Goal: Task Accomplishment & Management: Manage account settings

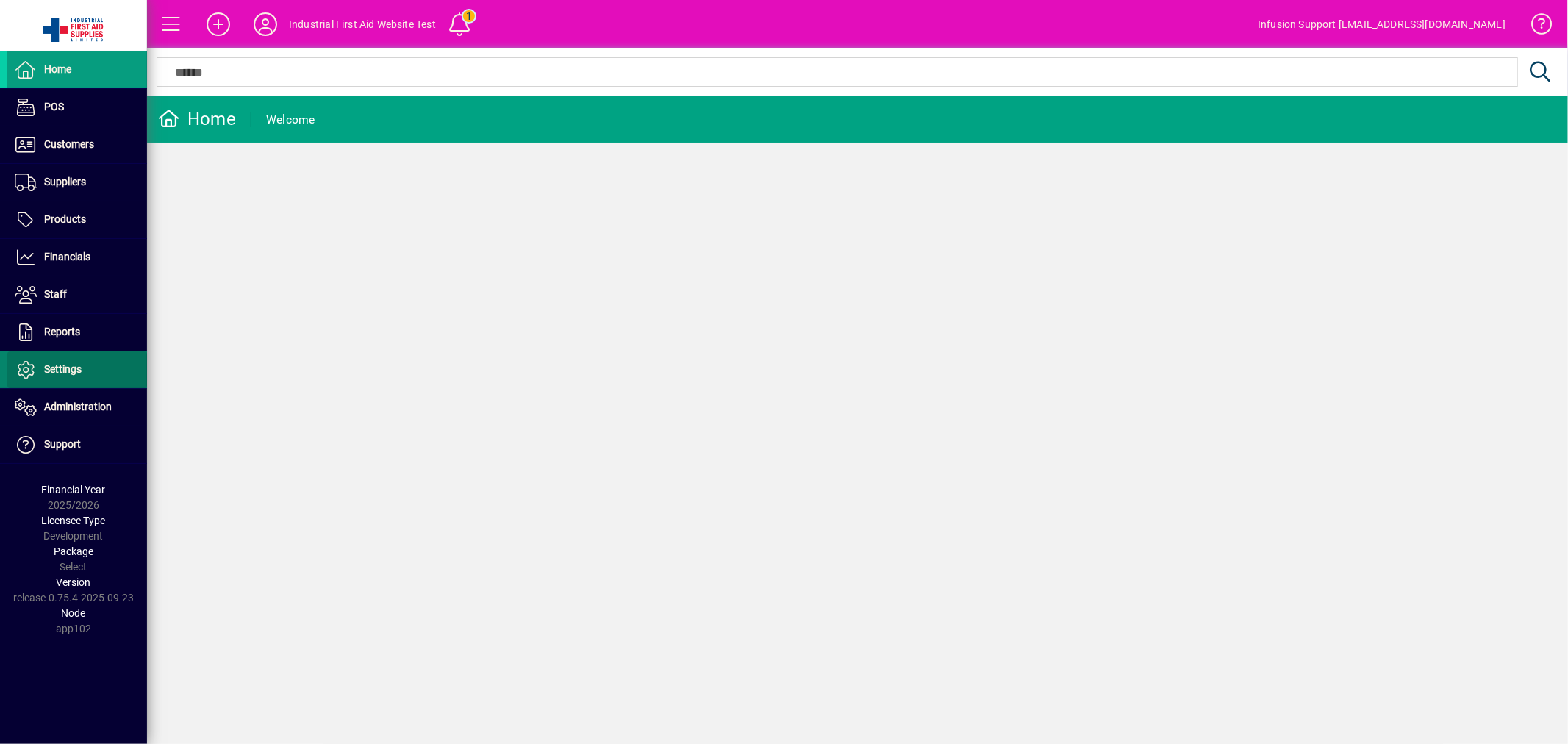
drag, startPoint x: 60, startPoint y: 364, endPoint x: 97, endPoint y: 363, distance: 37.0
click at [60, 365] on span "Settings" at bounding box center [62, 369] width 37 height 12
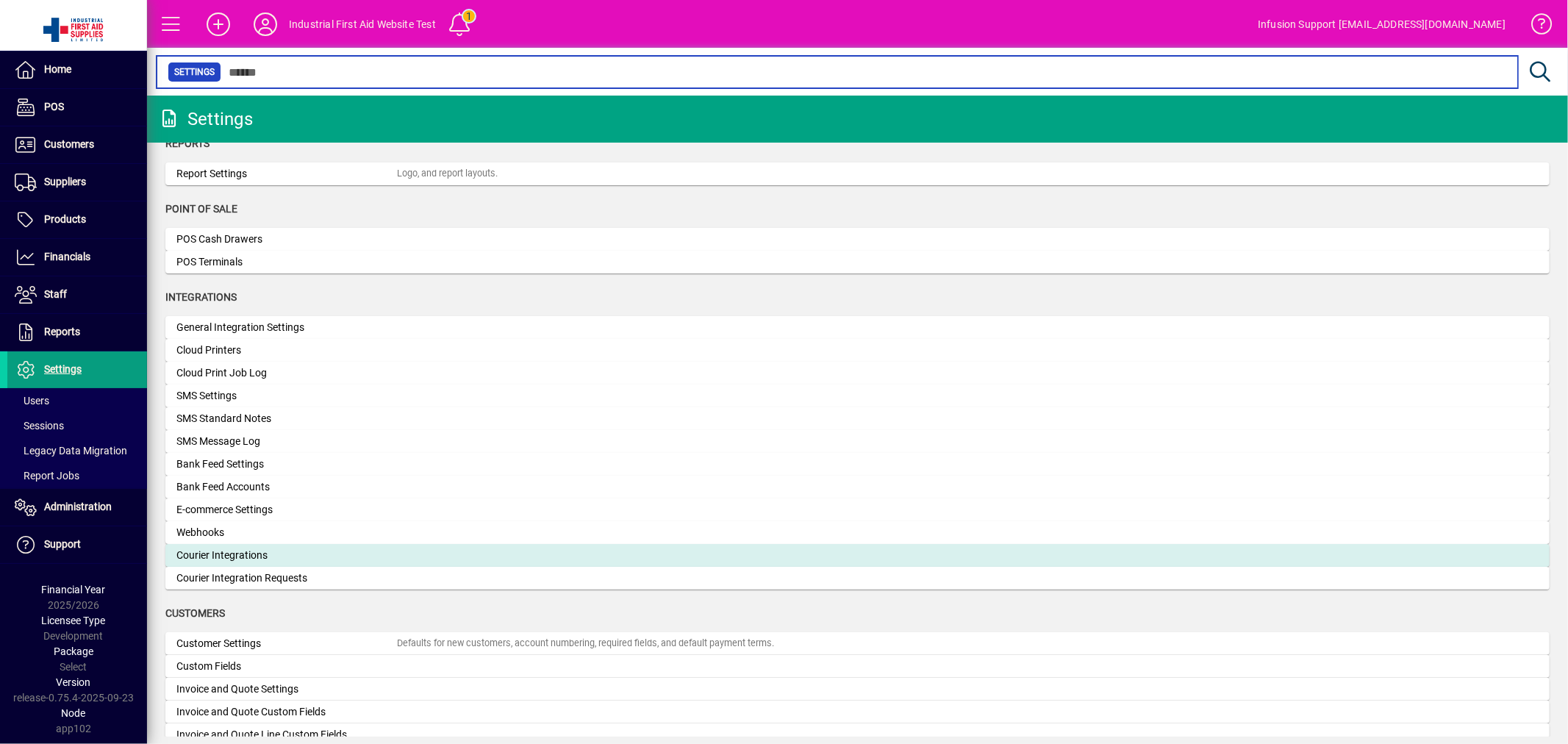
scroll to position [407, 0]
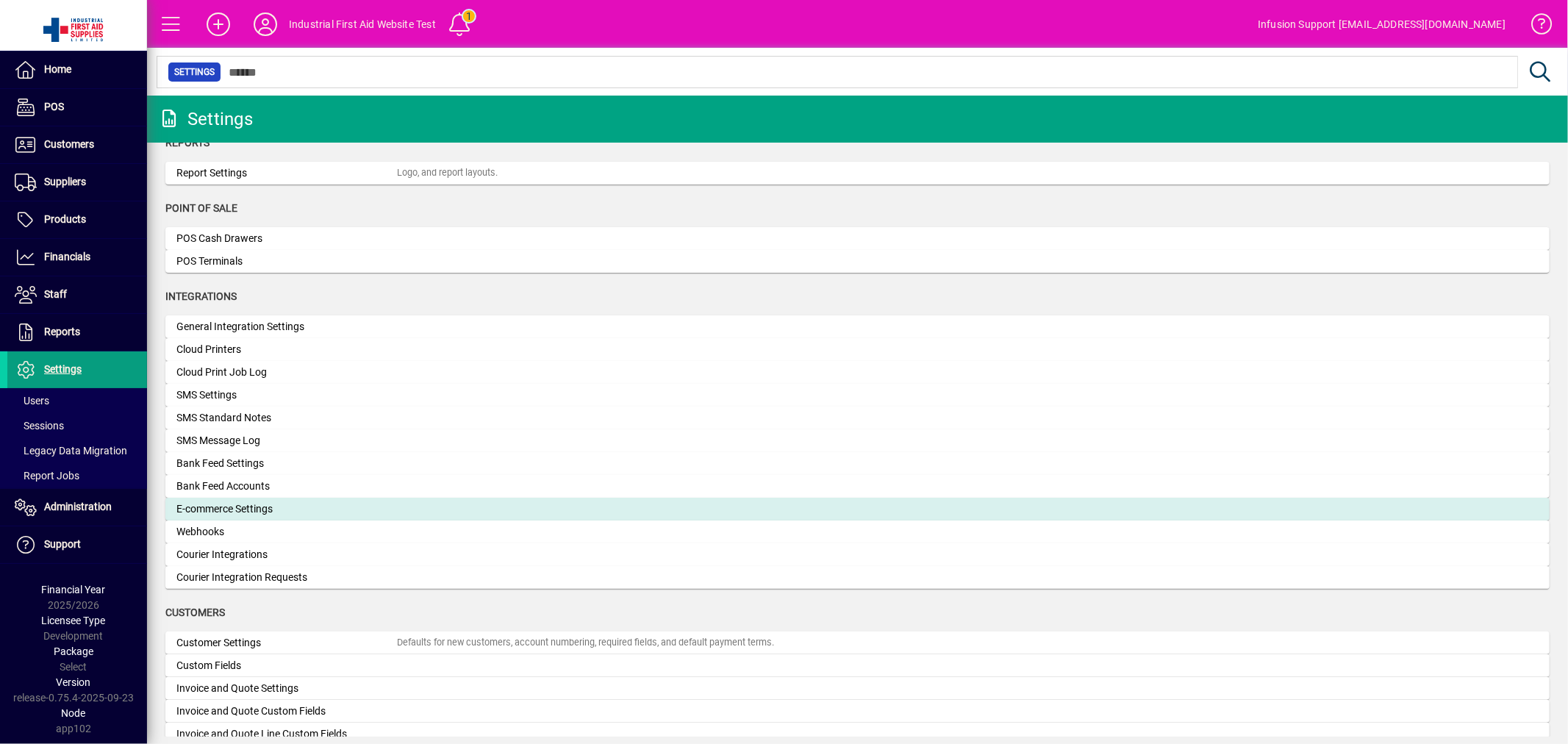
click at [236, 510] on div "E-commerce Settings" at bounding box center [286, 509] width 220 height 15
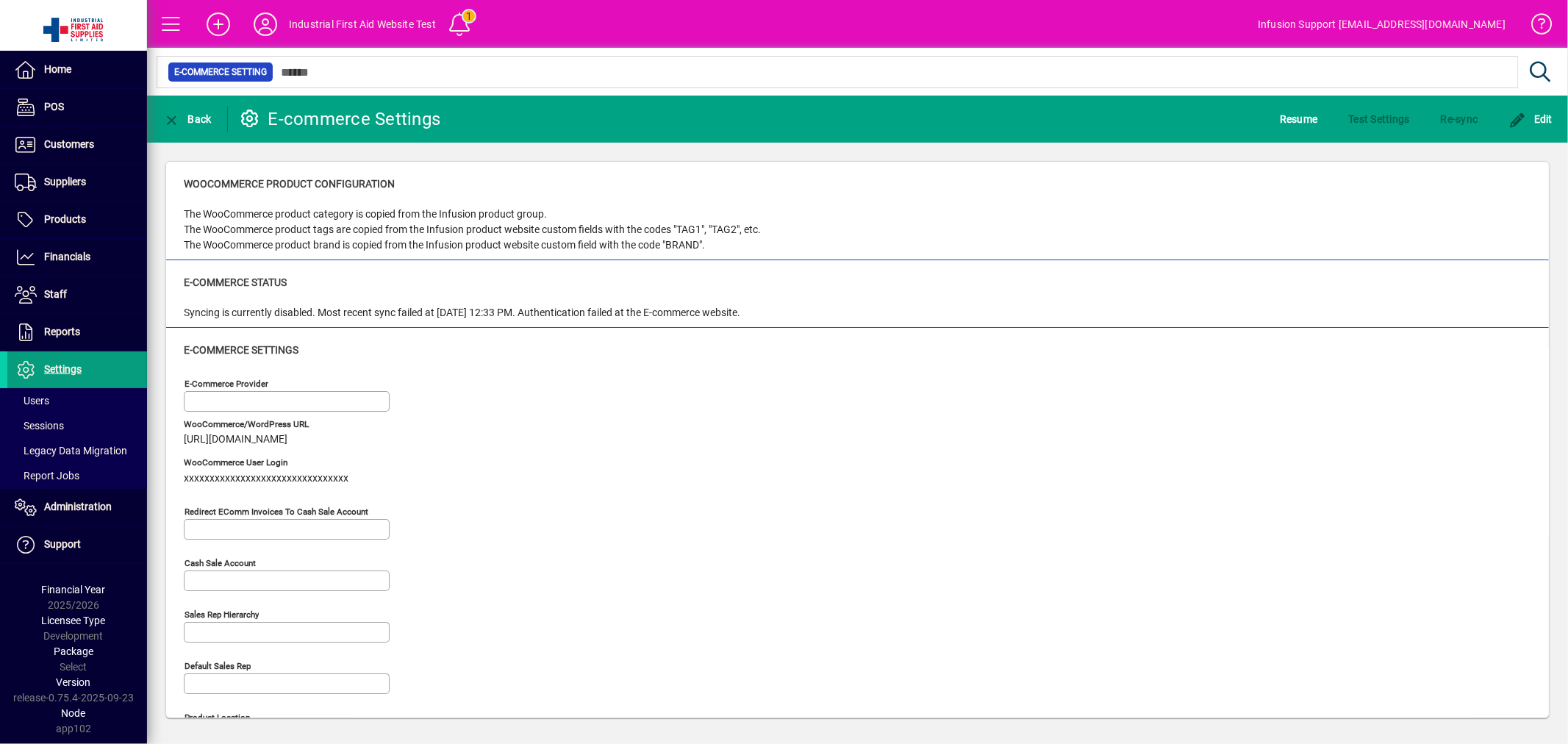
type input "**********"
type input "**"
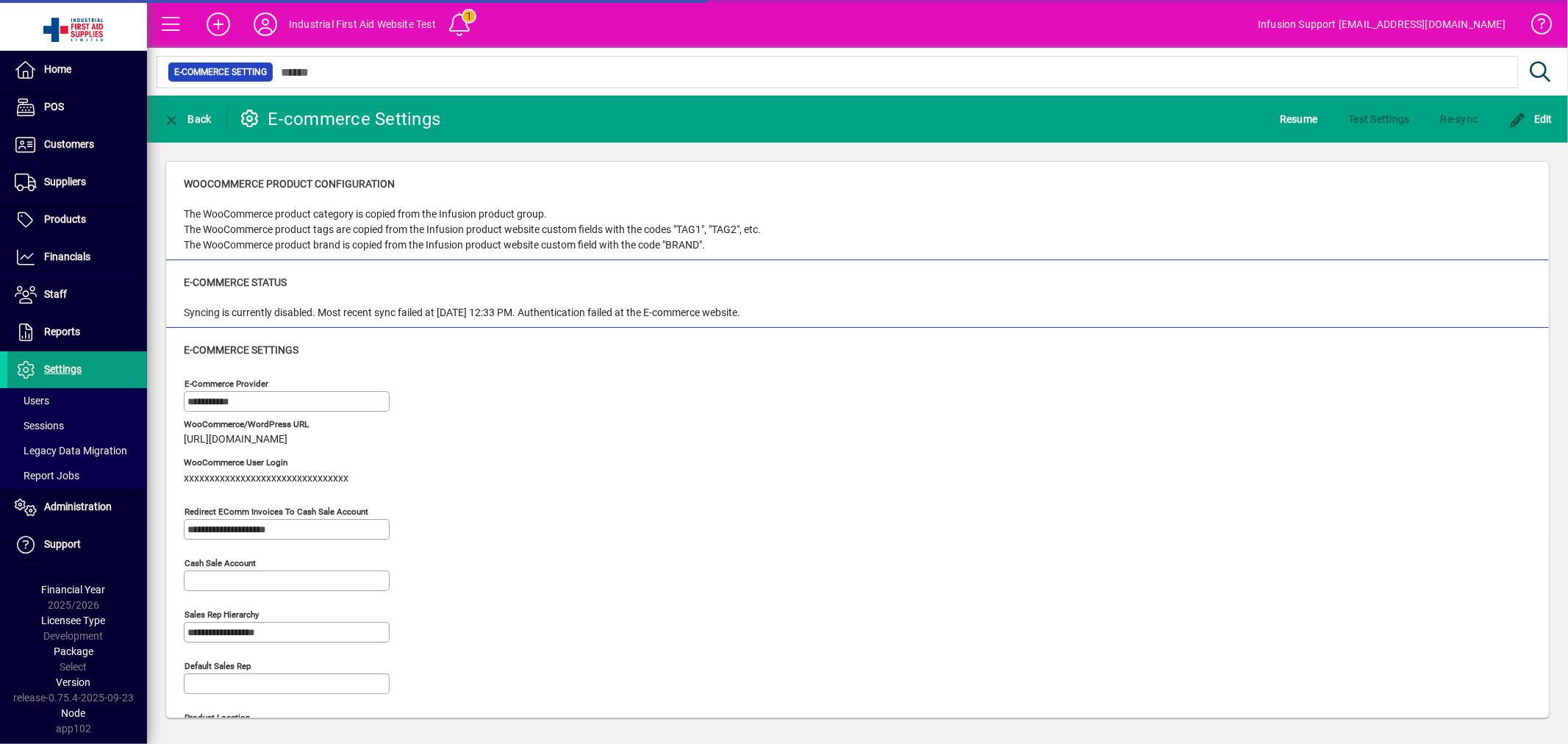
type input "**********"
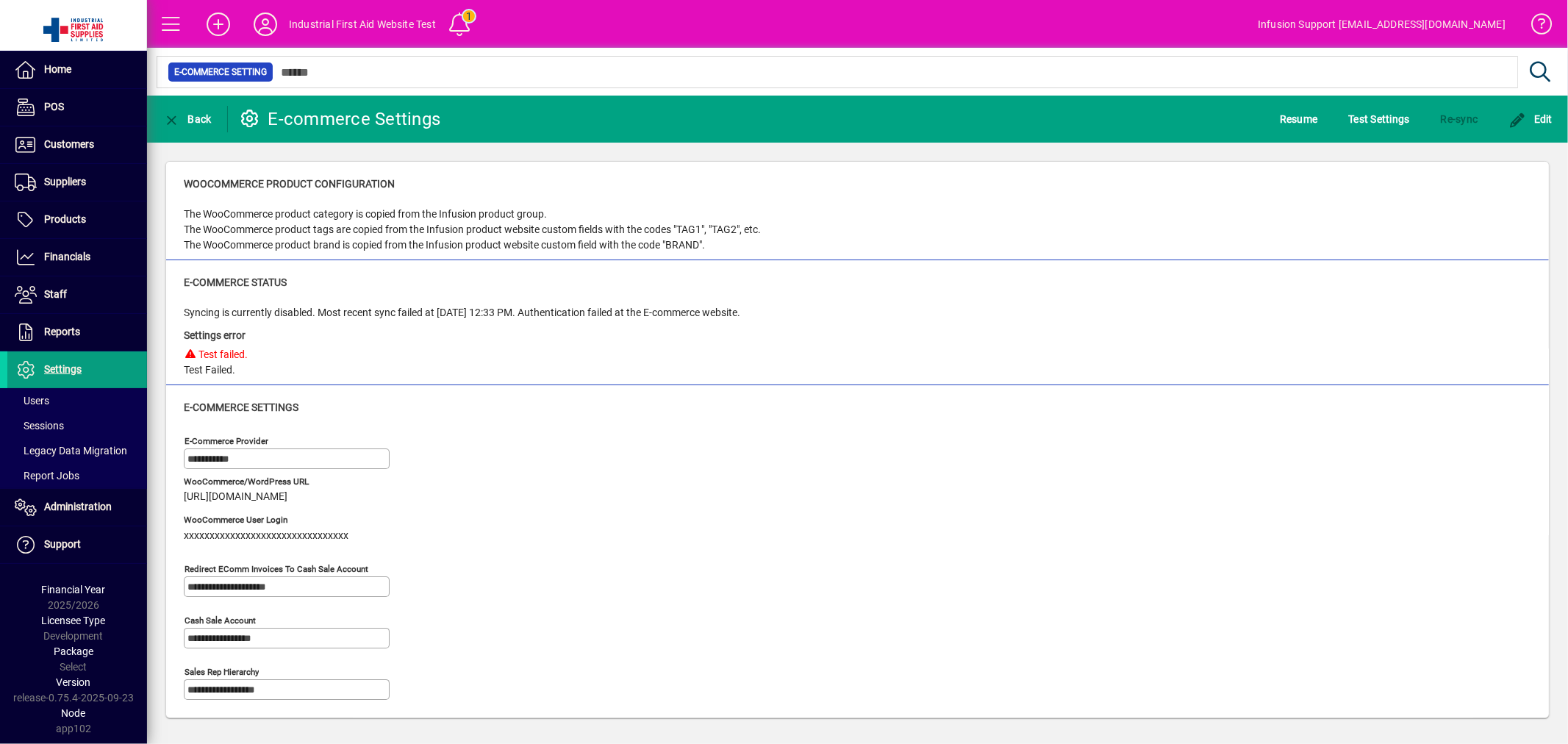
click at [599, 362] on div "Settings error Test failed. Test Failed." at bounding box center [462, 349] width 557 height 57
click at [1370, 122] on span "Test Settings" at bounding box center [1380, 119] width 61 height 24
click at [283, 530] on span "xxxxxxxxxxxxxxxxxxxxxxxxxxxxxxxx" at bounding box center [266, 536] width 165 height 12
click at [1285, 122] on span "Resume" at bounding box center [1299, 119] width 38 height 24
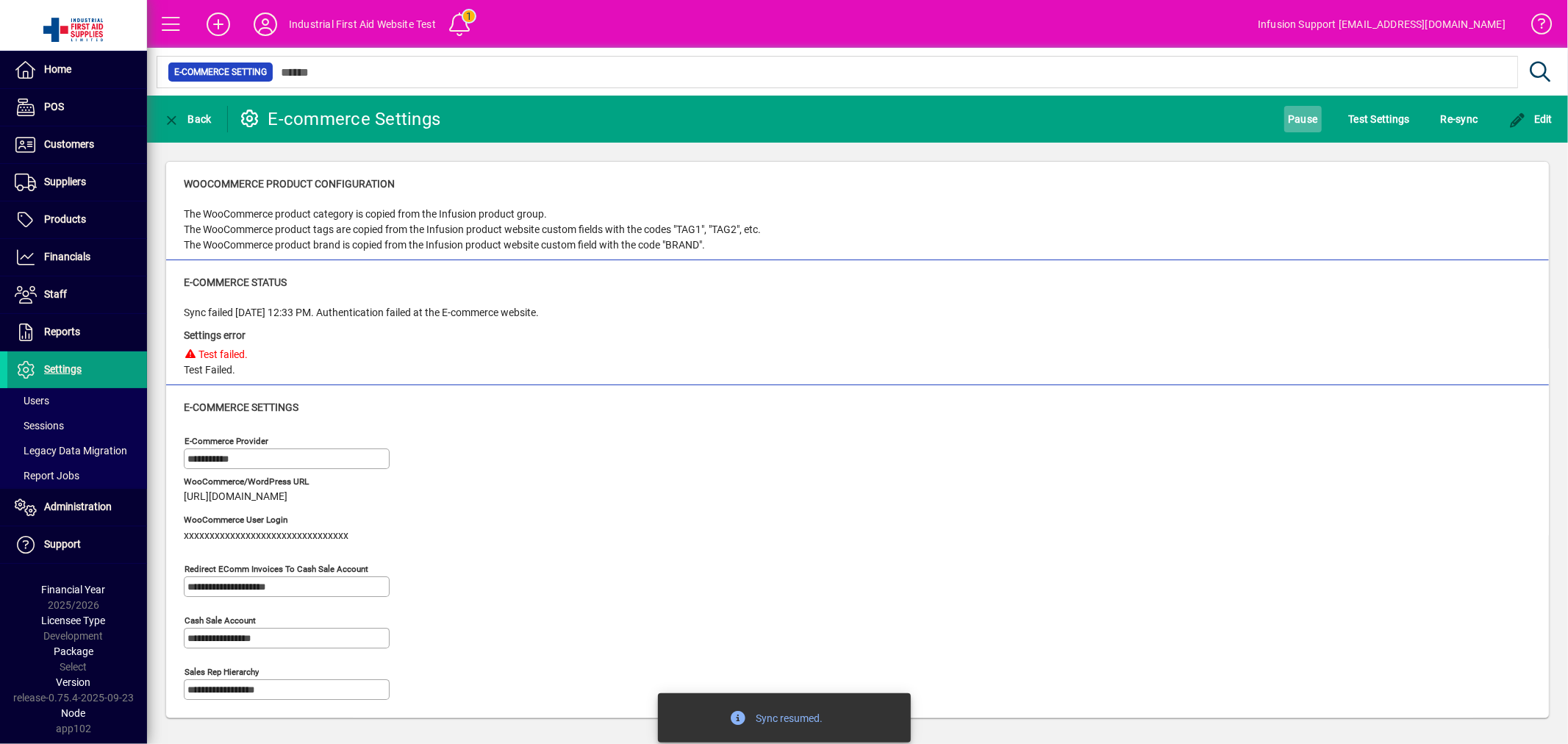
click at [1306, 109] on span "Pause" at bounding box center [1302, 119] width 29 height 24
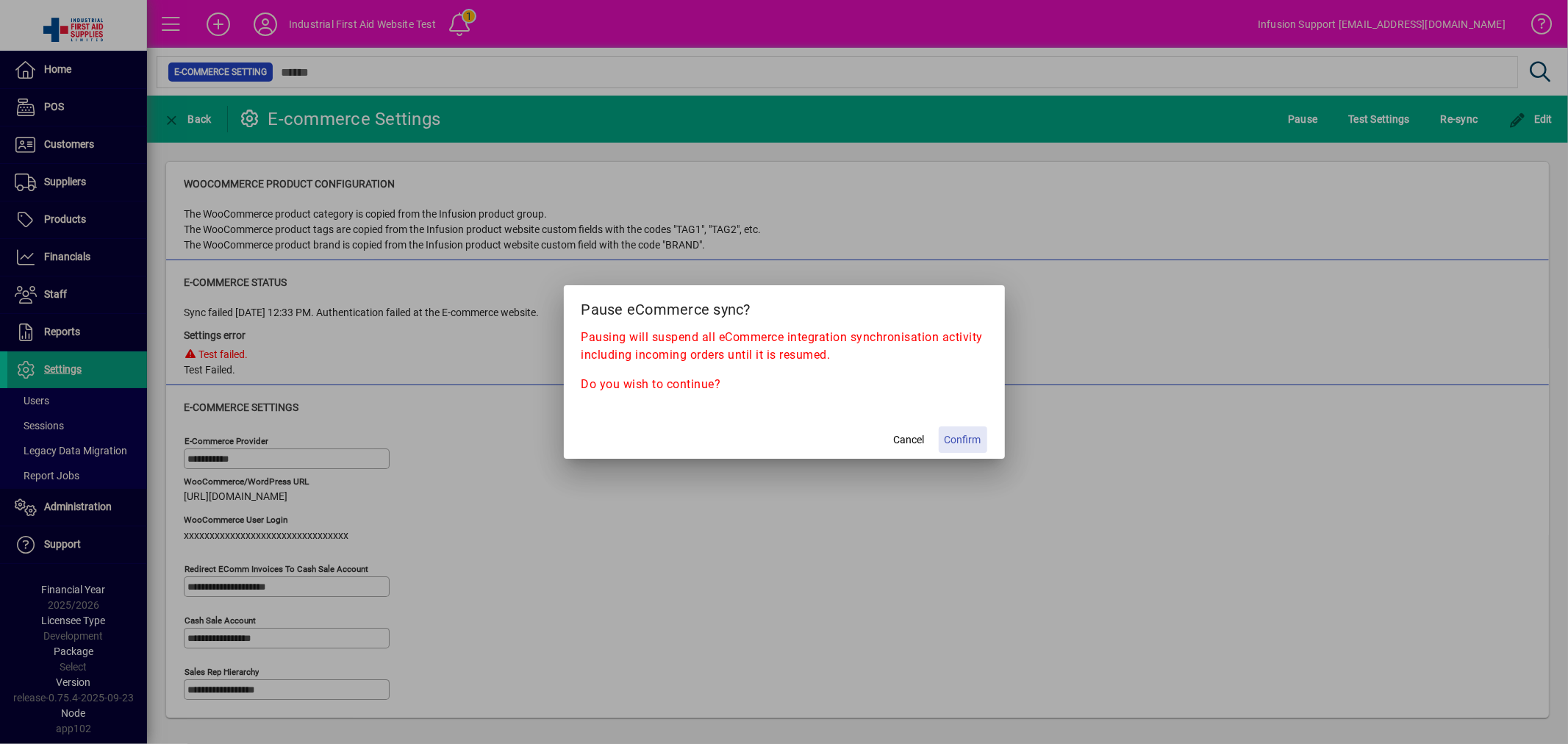
click at [949, 433] on span "Confirm" at bounding box center [963, 440] width 37 height 15
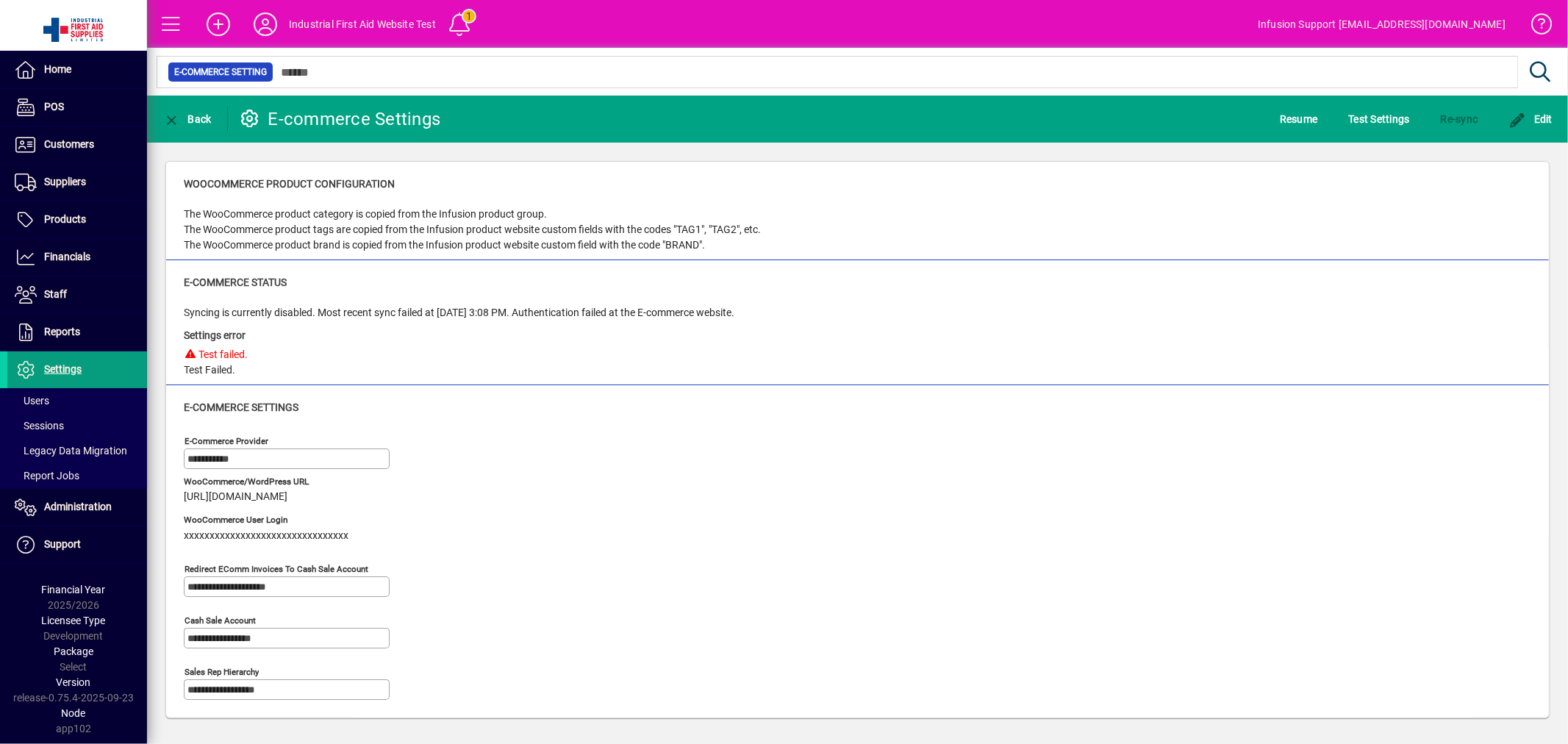
drag, startPoint x: 545, startPoint y: 312, endPoint x: 843, endPoint y: 310, distance: 298.0
click at [843, 310] on div "Syncing is currently disabled. Most recent sync failed at 07/10/2025 3:08 PM. A…" at bounding box center [857, 342] width 1348 height 73
click at [609, 322] on div "Settings error Test failed. Test Failed." at bounding box center [459, 349] width 550 height 57
drag, startPoint x: 538, startPoint y: 310, endPoint x: 864, endPoint y: 306, distance: 326.0
click at [864, 306] on div "Syncing is currently disabled. Most recent sync failed at 07/10/2025 3:08 PM. A…" at bounding box center [857, 342] width 1348 height 73
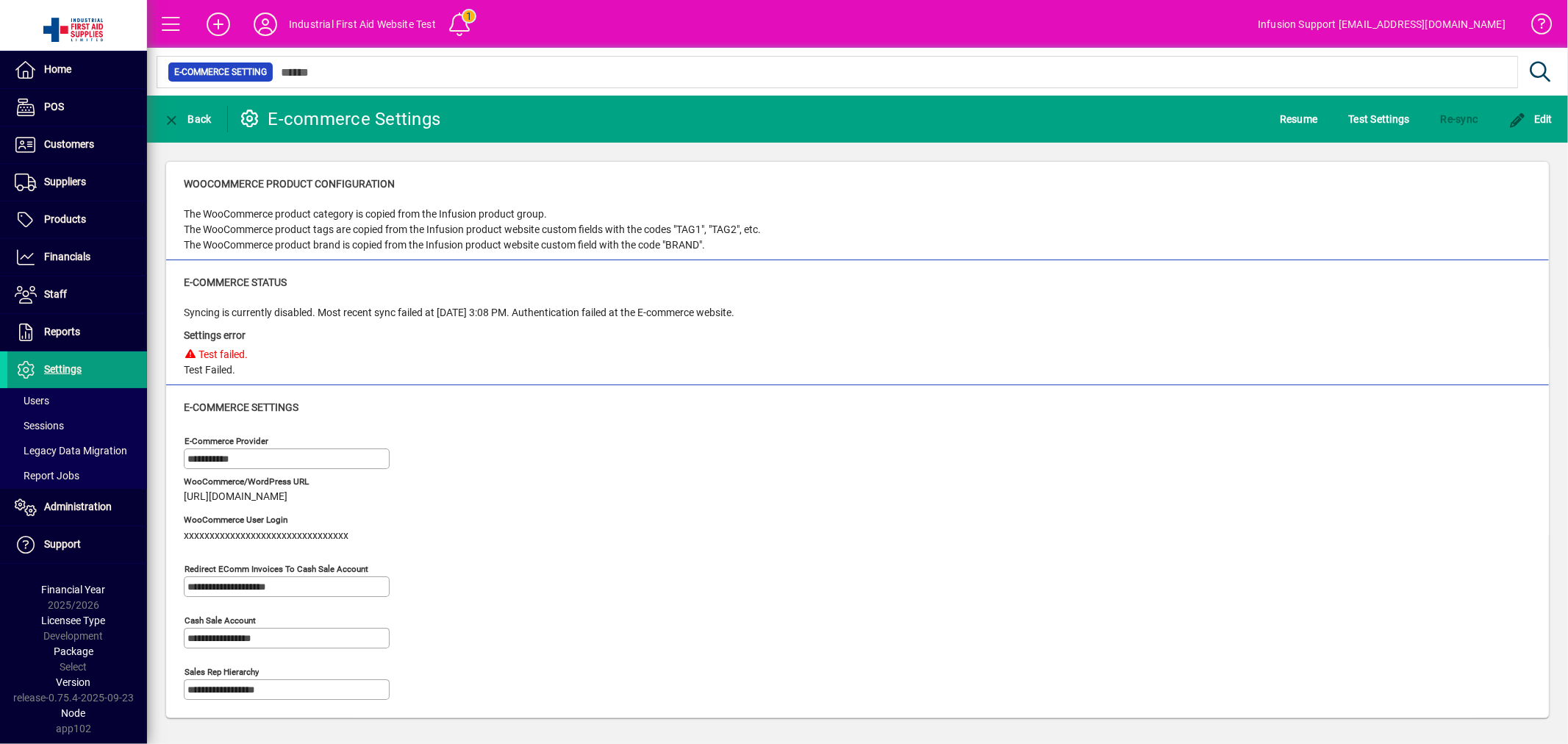
copy div "Authentication failed at the E-commerce website."
click at [239, 497] on span "https://firstaid.clik.co.nz" at bounding box center [235, 497] width 103 height 12
drag, startPoint x: 304, startPoint y: 495, endPoint x: 180, endPoint y: 495, distance: 124.0
copy span "https://firstaid.clik.co.nz"
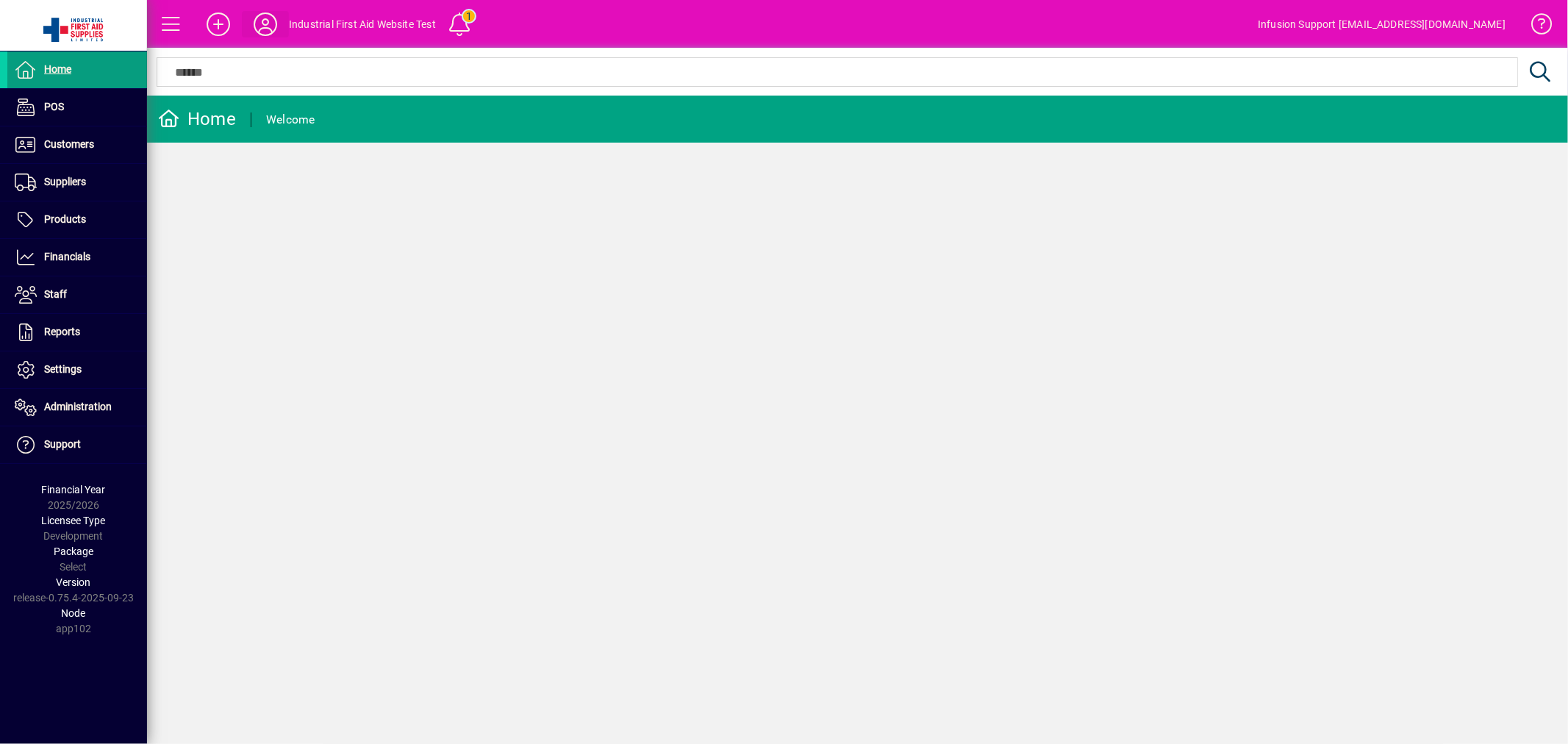
click at [274, 18] on icon at bounding box center [265, 25] width 29 height 24
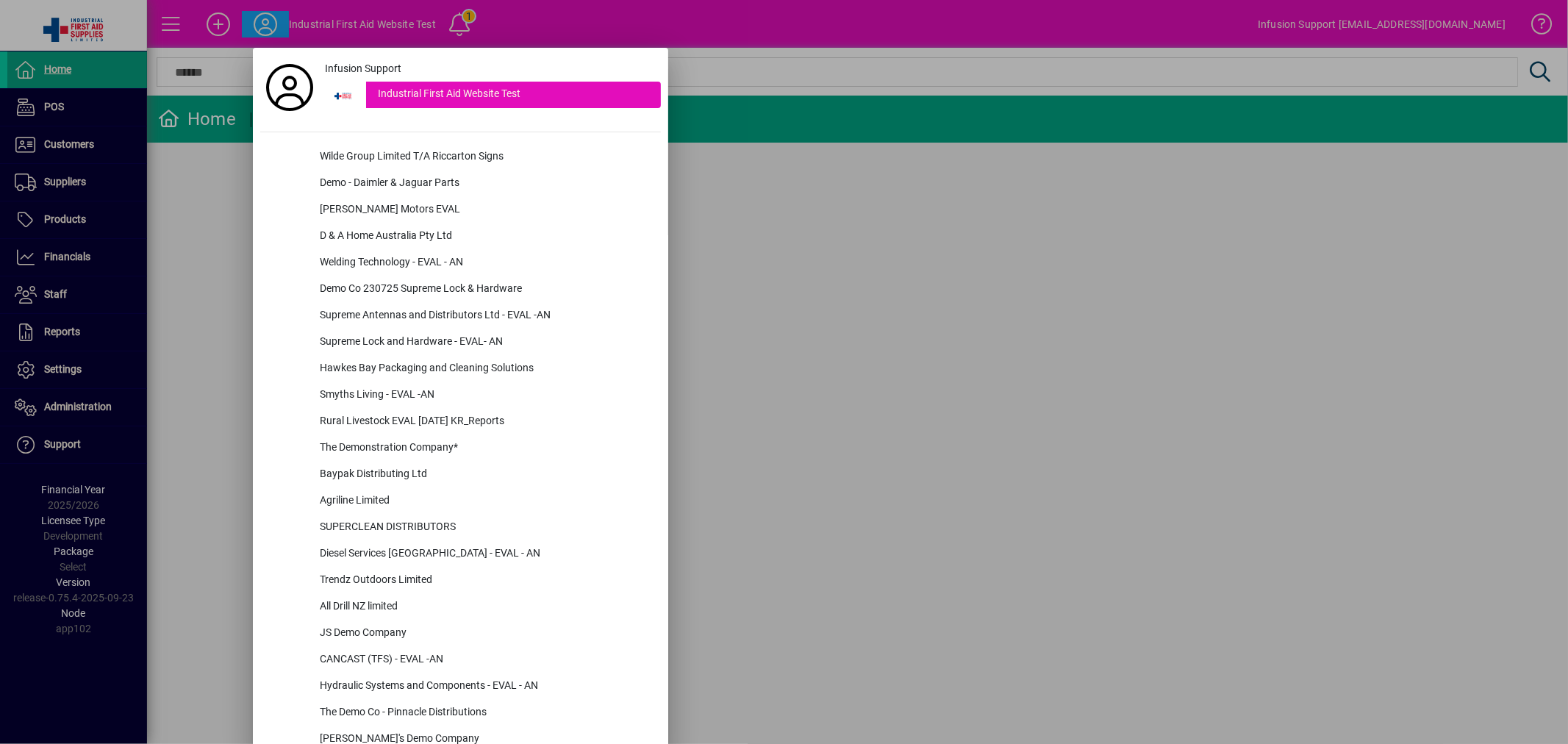
scroll to position [679, 0]
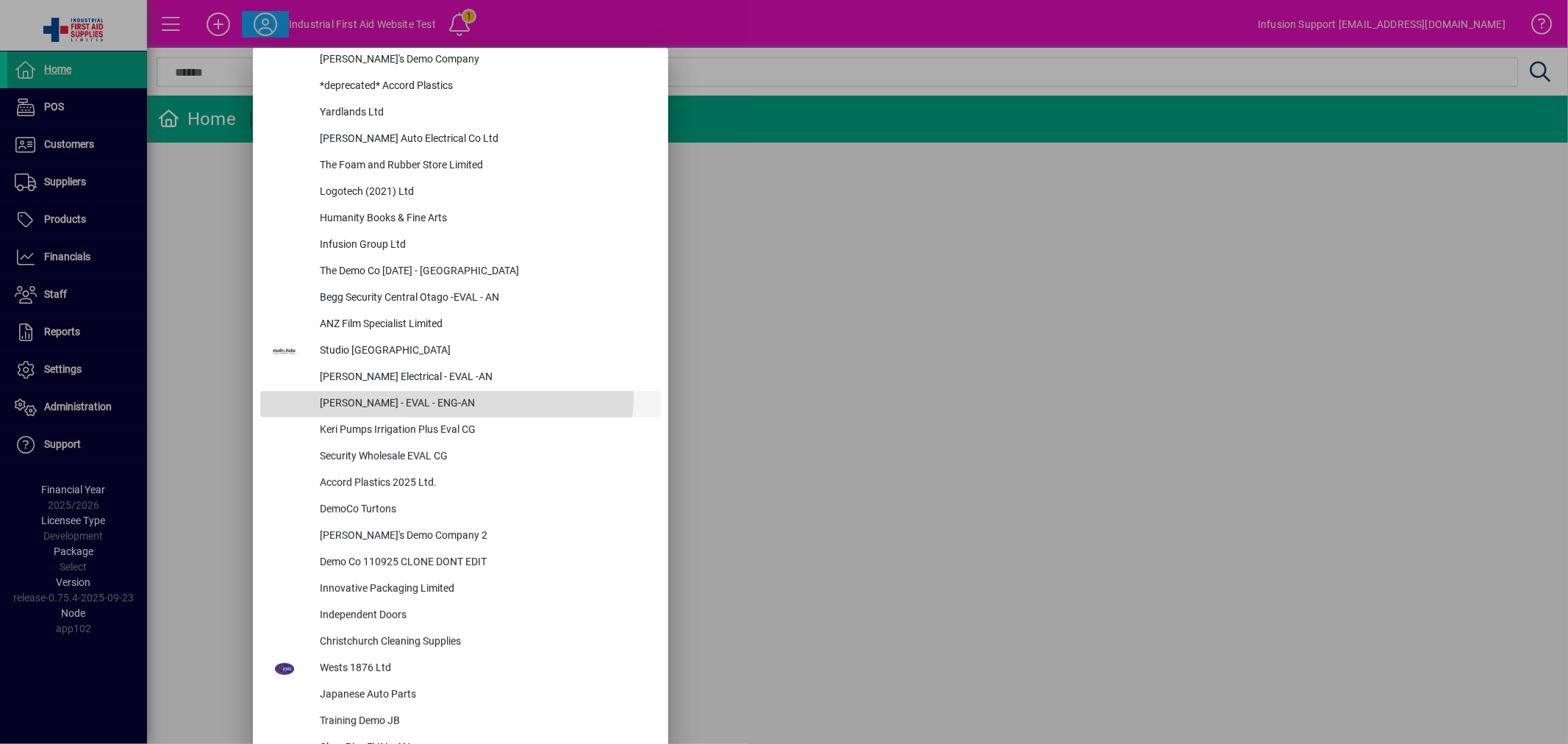
click at [427, 393] on div "[PERSON_NAME] - EVAL - ENG-AN" at bounding box center [484, 404] width 353 height 26
